Goal: Task Accomplishment & Management: Complete application form

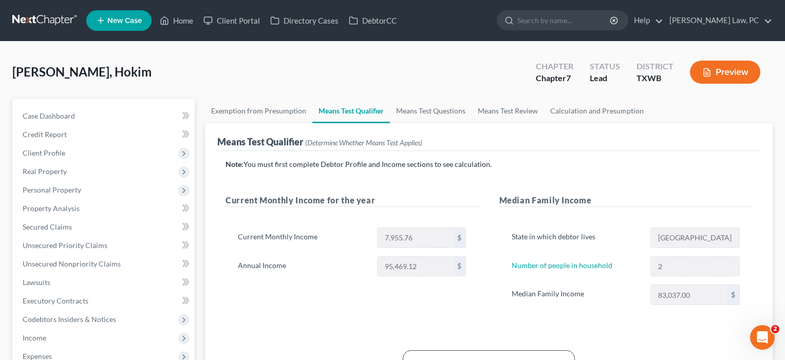
click at [728, 74] on button "Preview" at bounding box center [725, 72] width 70 height 23
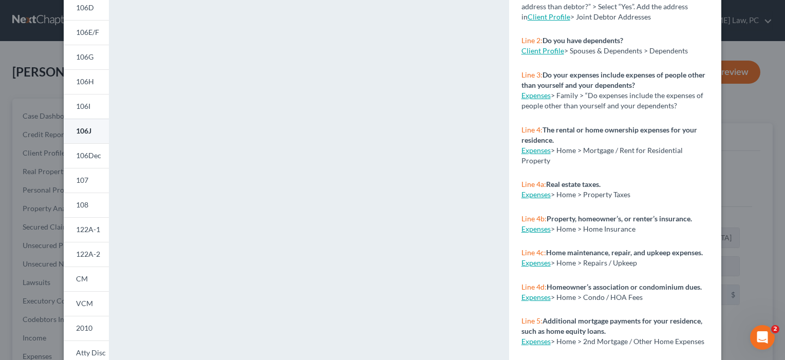
scroll to position [178, 0]
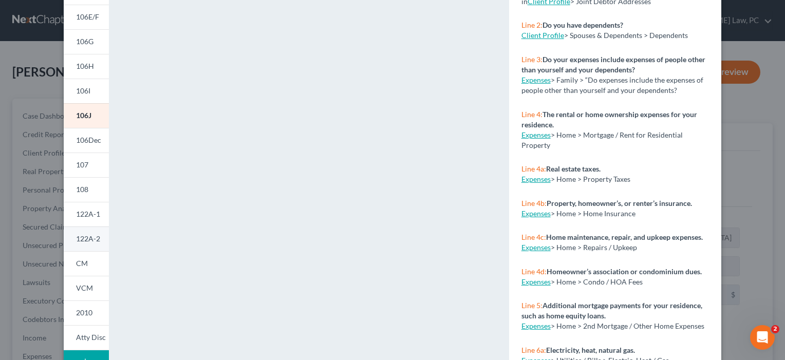
click at [85, 237] on span "122A-2" at bounding box center [88, 238] width 24 height 9
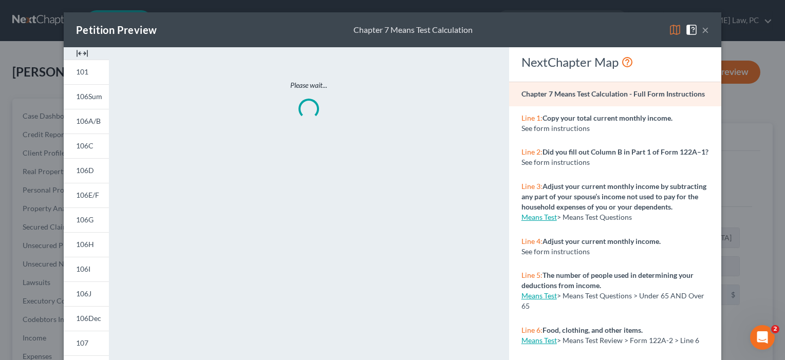
scroll to position [0, 0]
click at [709, 27] on button "×" at bounding box center [705, 30] width 7 height 12
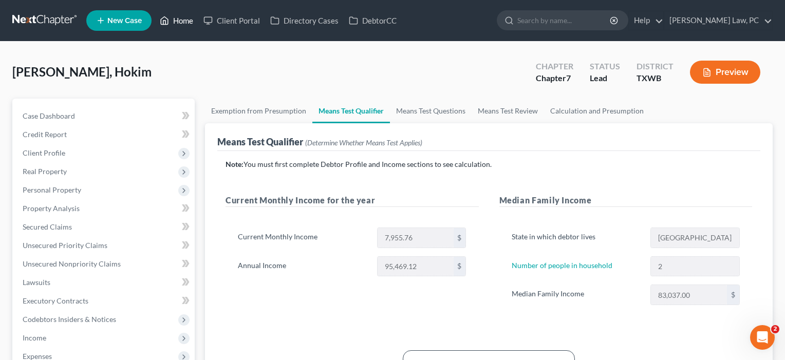
click at [181, 21] on link "Home" at bounding box center [177, 20] width 44 height 19
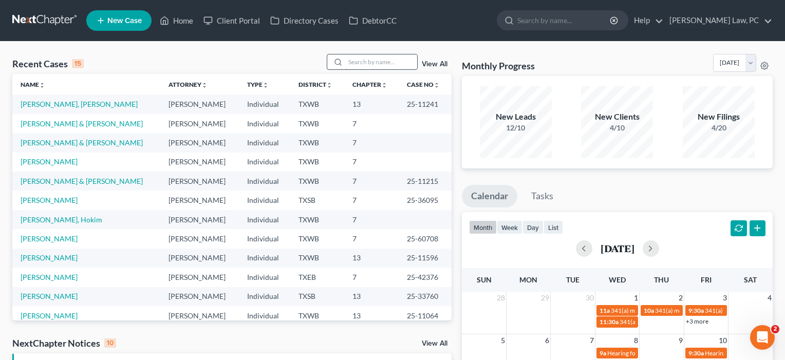
click at [369, 61] on input "search" at bounding box center [381, 61] width 72 height 15
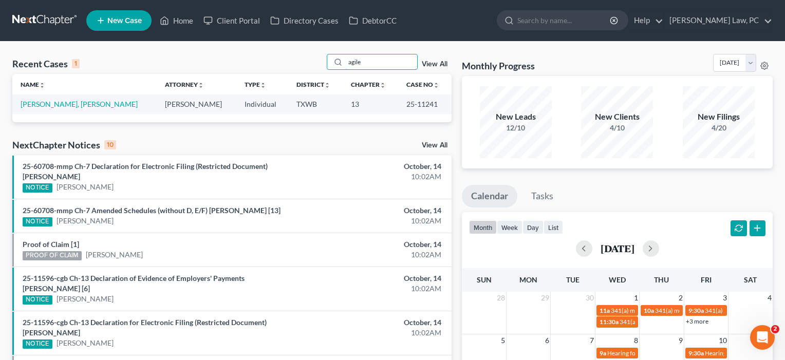
type input "agile"
drag, startPoint x: 345, startPoint y: 76, endPoint x: 74, endPoint y: 107, distance: 273.2
click at [74, 107] on link "[PERSON_NAME], [PERSON_NAME]" at bounding box center [79, 104] width 117 height 9
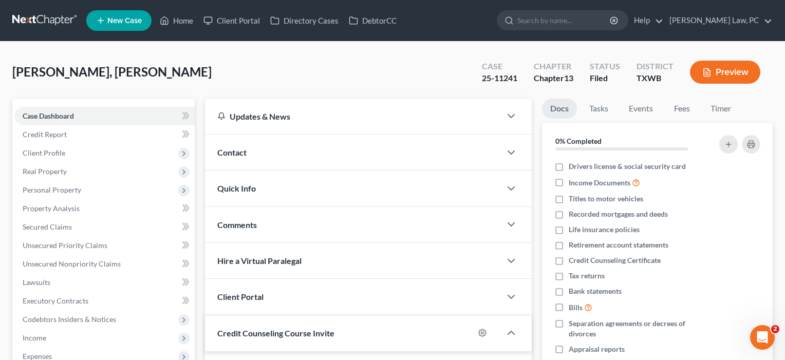
click at [728, 69] on button "Preview" at bounding box center [725, 72] width 70 height 23
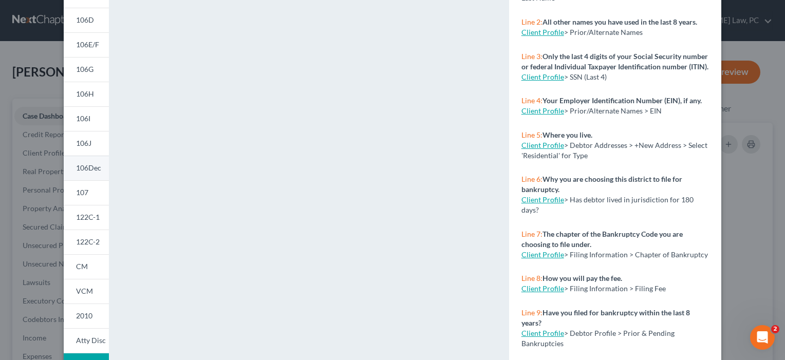
scroll to position [204, 0]
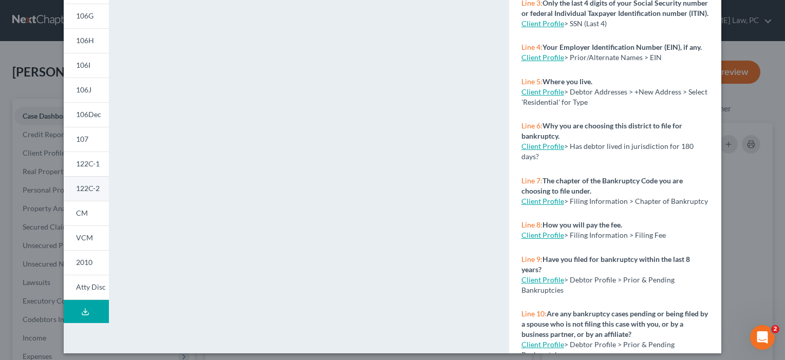
click at [86, 191] on span "122C-2" at bounding box center [88, 188] width 24 height 9
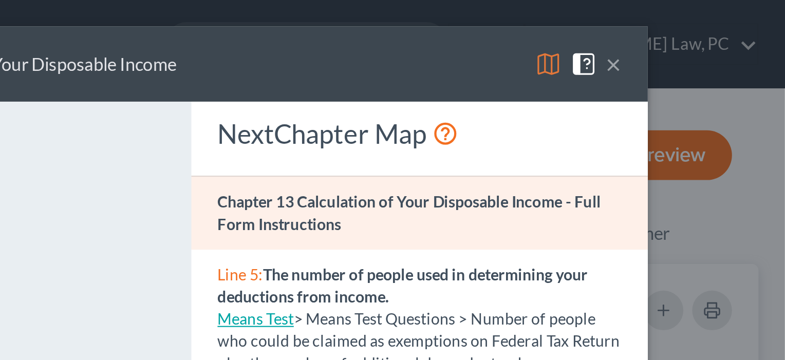
scroll to position [0, 0]
click at [702, 30] on button "×" at bounding box center [705, 30] width 7 height 12
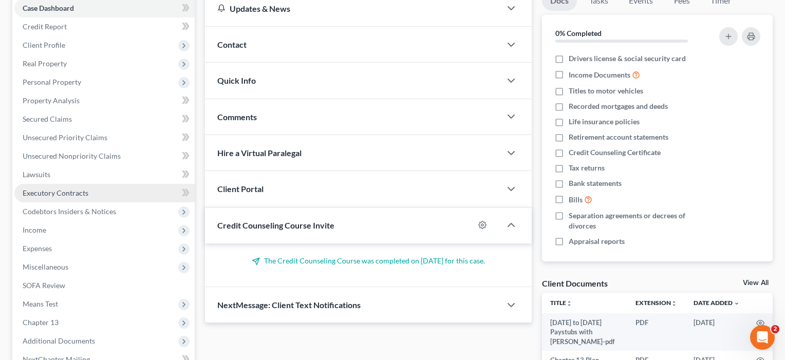
scroll to position [109, 0]
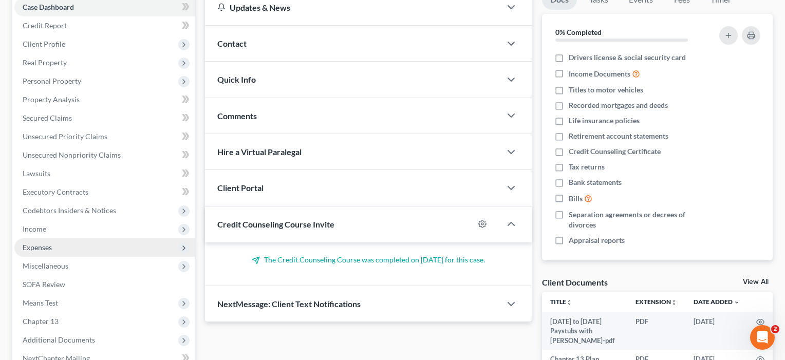
click at [47, 248] on span "Expenses" at bounding box center [37, 247] width 29 height 9
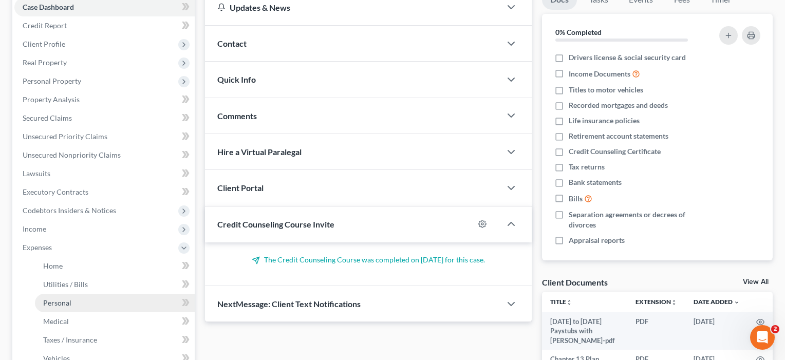
click at [58, 299] on span "Personal" at bounding box center [57, 303] width 28 height 9
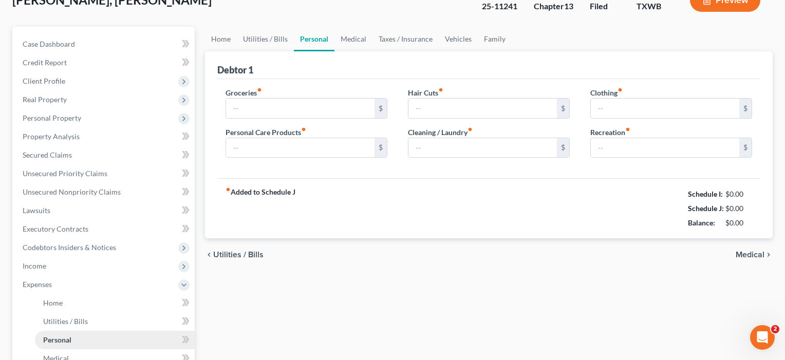
type input "1,031.73"
type input "83.00"
type input "90.00"
type input "86.00"
type input "250.00"
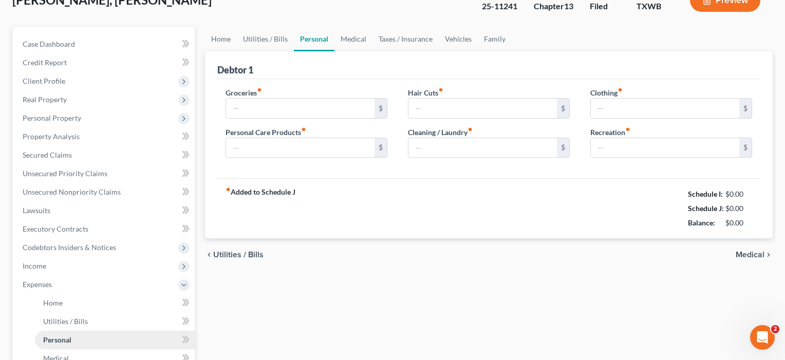
type input "150.00"
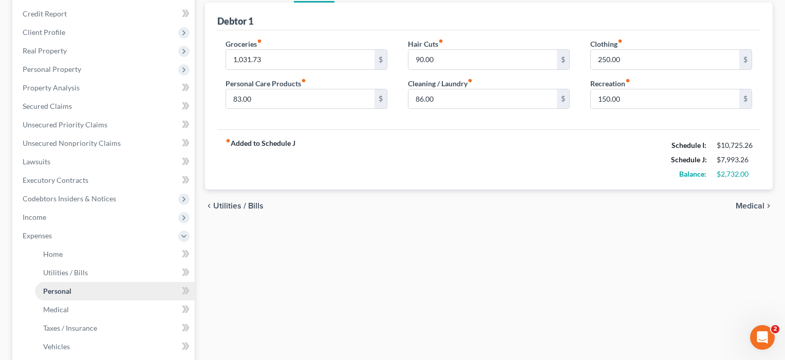
scroll to position [122, 0]
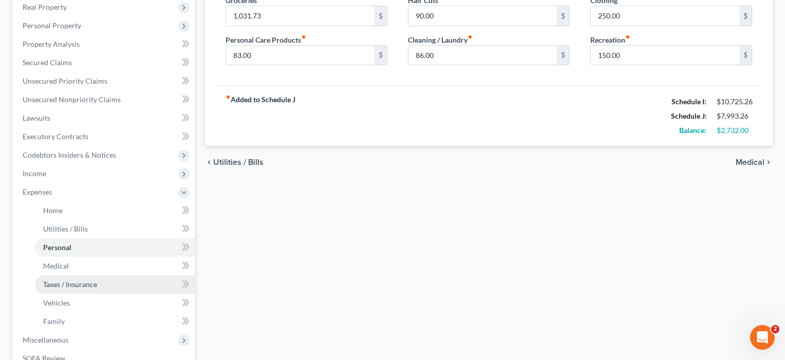
click at [53, 289] on link "Taxes / Insurance" at bounding box center [115, 284] width 160 height 19
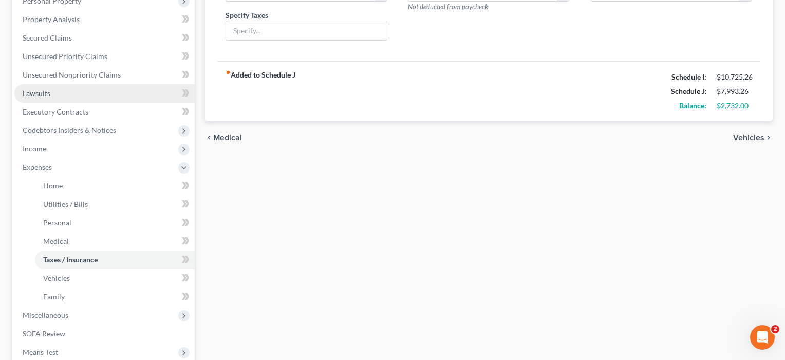
scroll to position [196, 0]
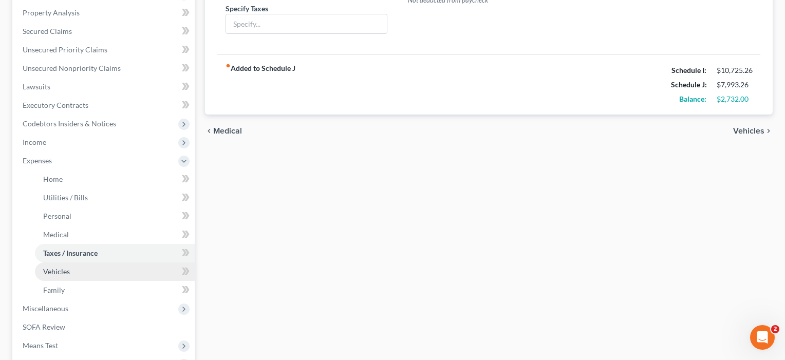
click at [47, 267] on link "Vehicles" at bounding box center [115, 272] width 160 height 19
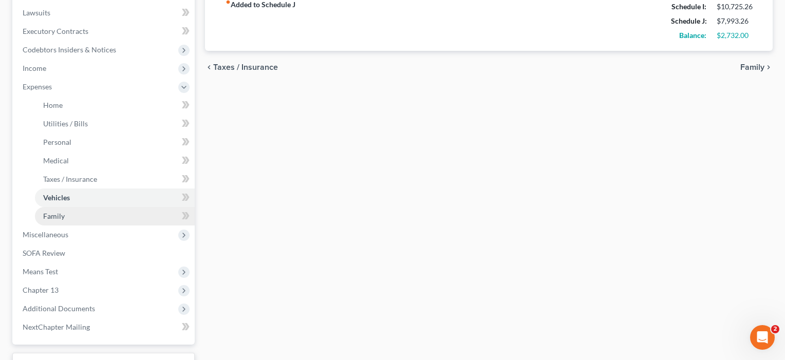
click at [53, 218] on span "Family" at bounding box center [54, 216] width 22 height 9
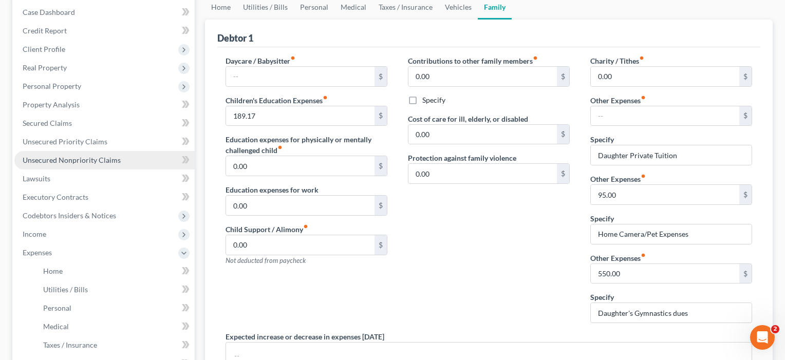
scroll to position [104, 0]
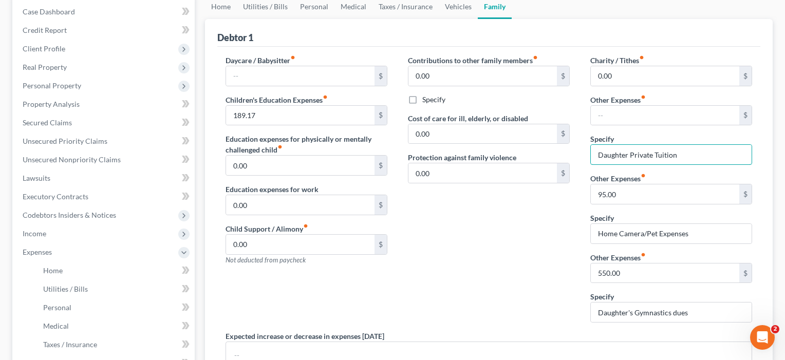
drag, startPoint x: 690, startPoint y: 155, endPoint x: 577, endPoint y: 154, distance: 113.1
click at [577, 154] on div "Daycare / Babysitter fiber_manual_record $ Children's Education Expenses fiber_…" at bounding box center [488, 238] width 547 height 366
click at [580, 211] on div "Contributions to other family members fiber_manual_record 0.00 $ Specify Cost o…" at bounding box center [489, 193] width 182 height 276
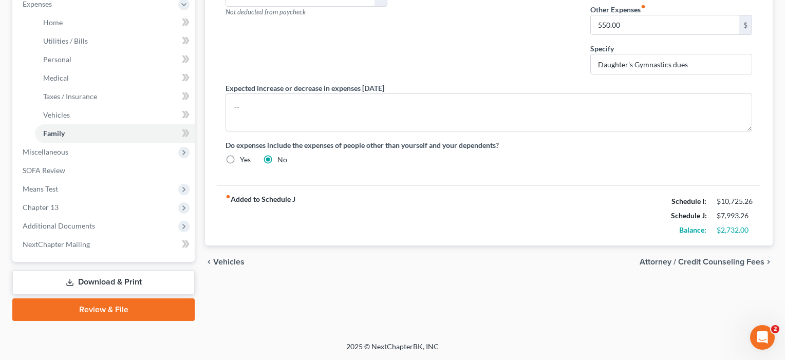
scroll to position [353, 0]
click at [35, 190] on span "Means Test" at bounding box center [40, 189] width 35 height 9
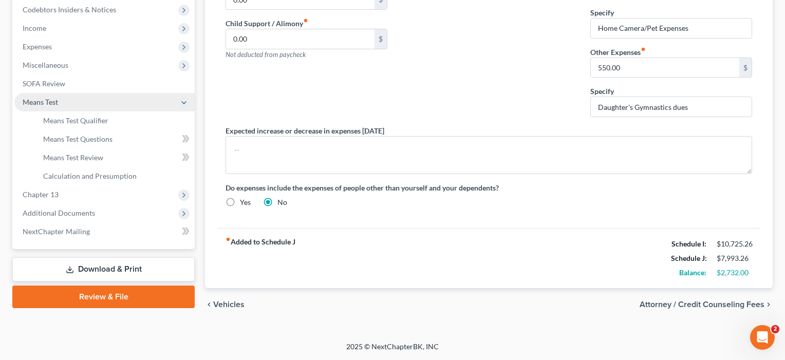
scroll to position [310, 0]
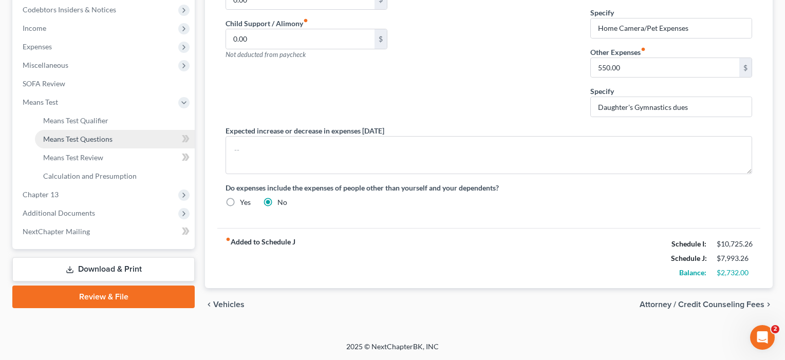
click at [71, 139] on span "Means Test Questions" at bounding box center [77, 139] width 69 height 9
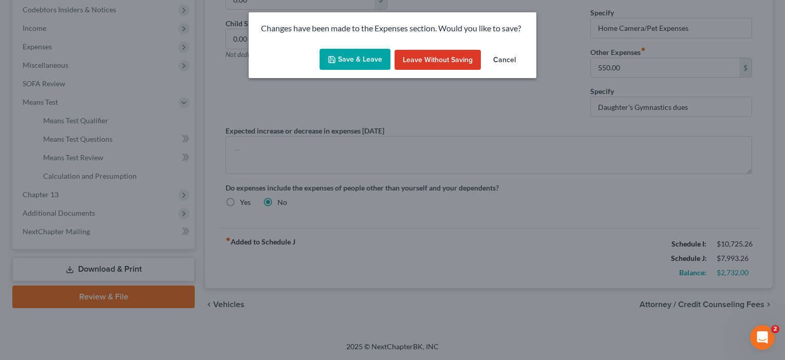
click at [355, 58] on button "Save & Leave" at bounding box center [355, 60] width 71 height 22
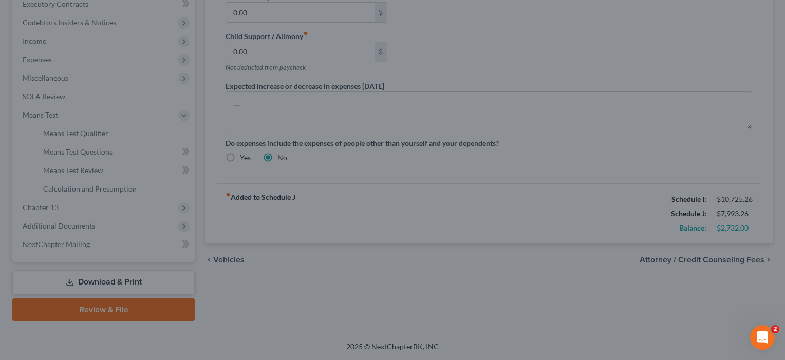
scroll to position [297, 0]
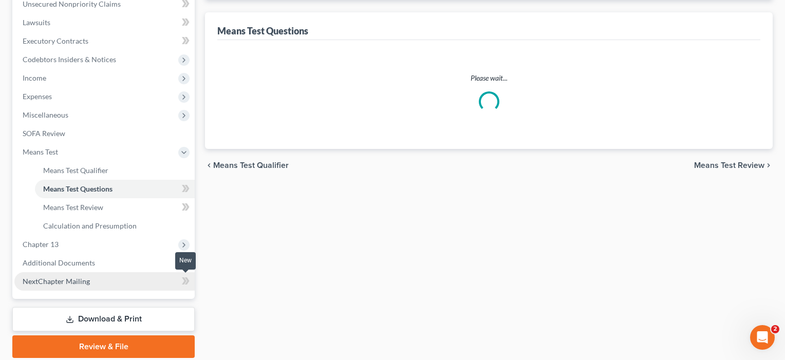
scroll to position [284, 0]
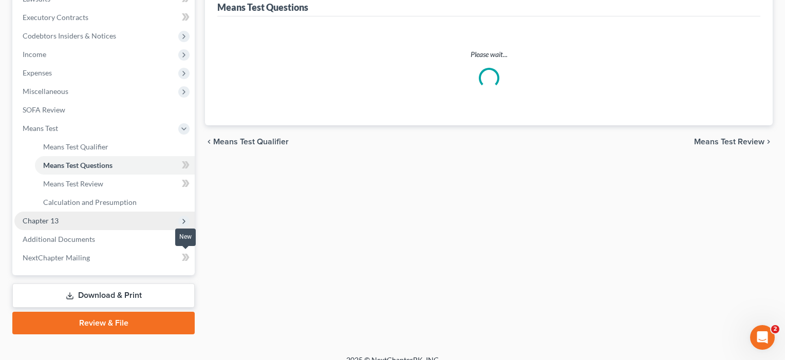
select select "1"
select select "60"
select select "0"
select select "60"
select select "2"
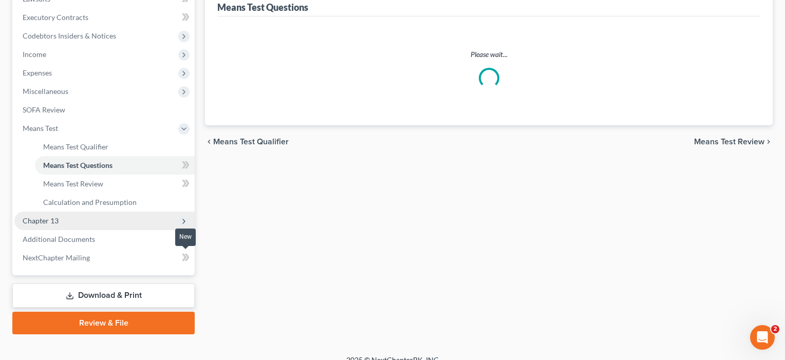
select select "4"
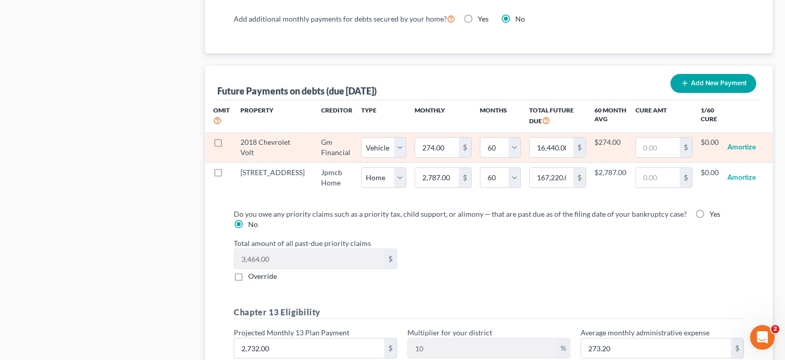
scroll to position [1098, 0]
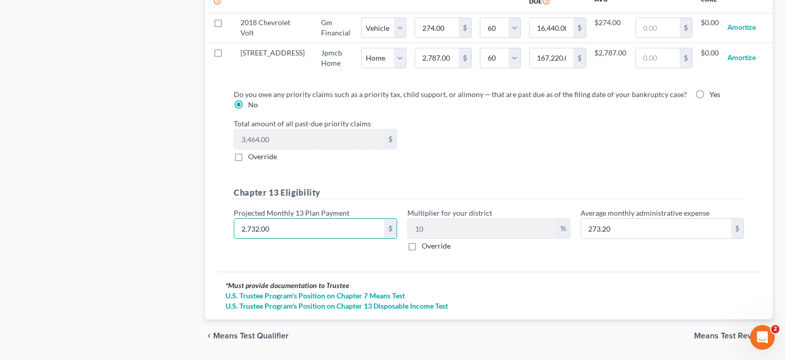
type input "2"
type input "0.20"
type input "28"
type input "2.80"
type input "288"
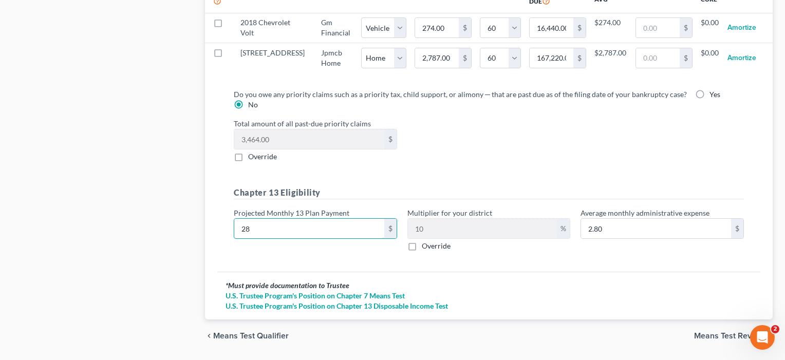
type input "28.80"
type input "2880"
type input "288.00"
type input "2,880"
click at [368, 199] on h5 "Chapter 13 Eligibility" at bounding box center [489, 193] width 510 height 13
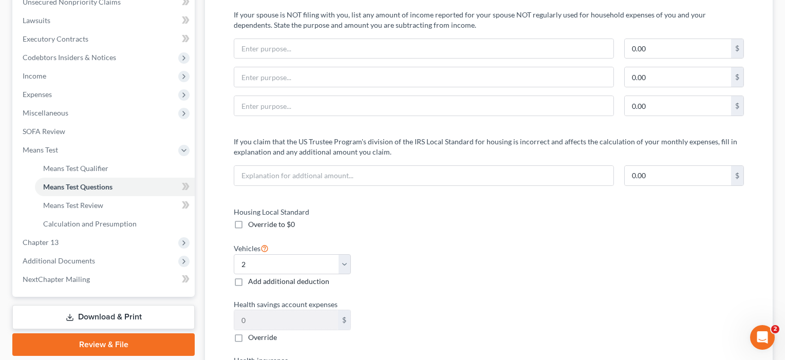
scroll to position [266, 0]
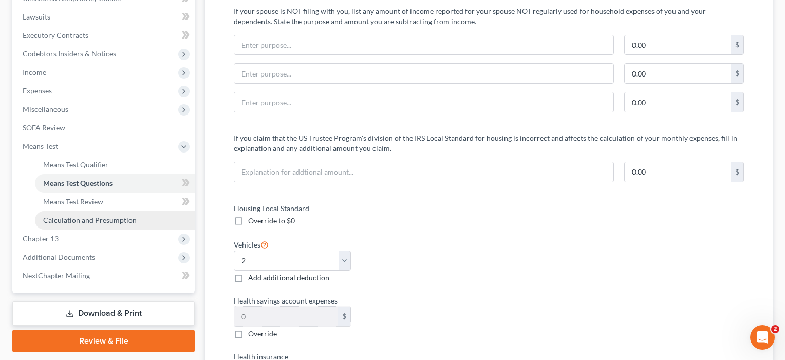
click at [80, 219] on span "Calculation and Presumption" at bounding box center [90, 220] width 94 height 9
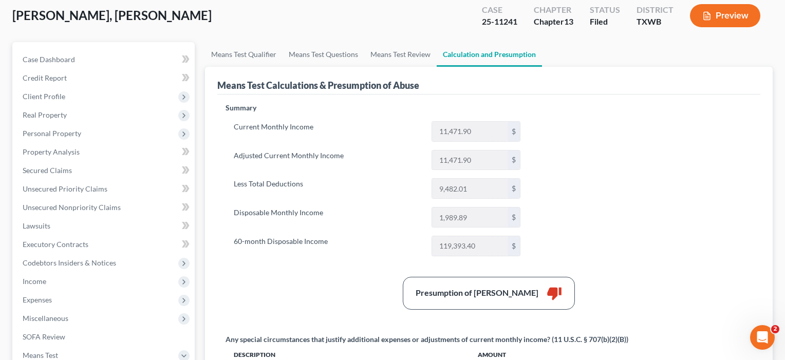
scroll to position [62, 0]
